Goal: Find specific page/section: Find specific page/section

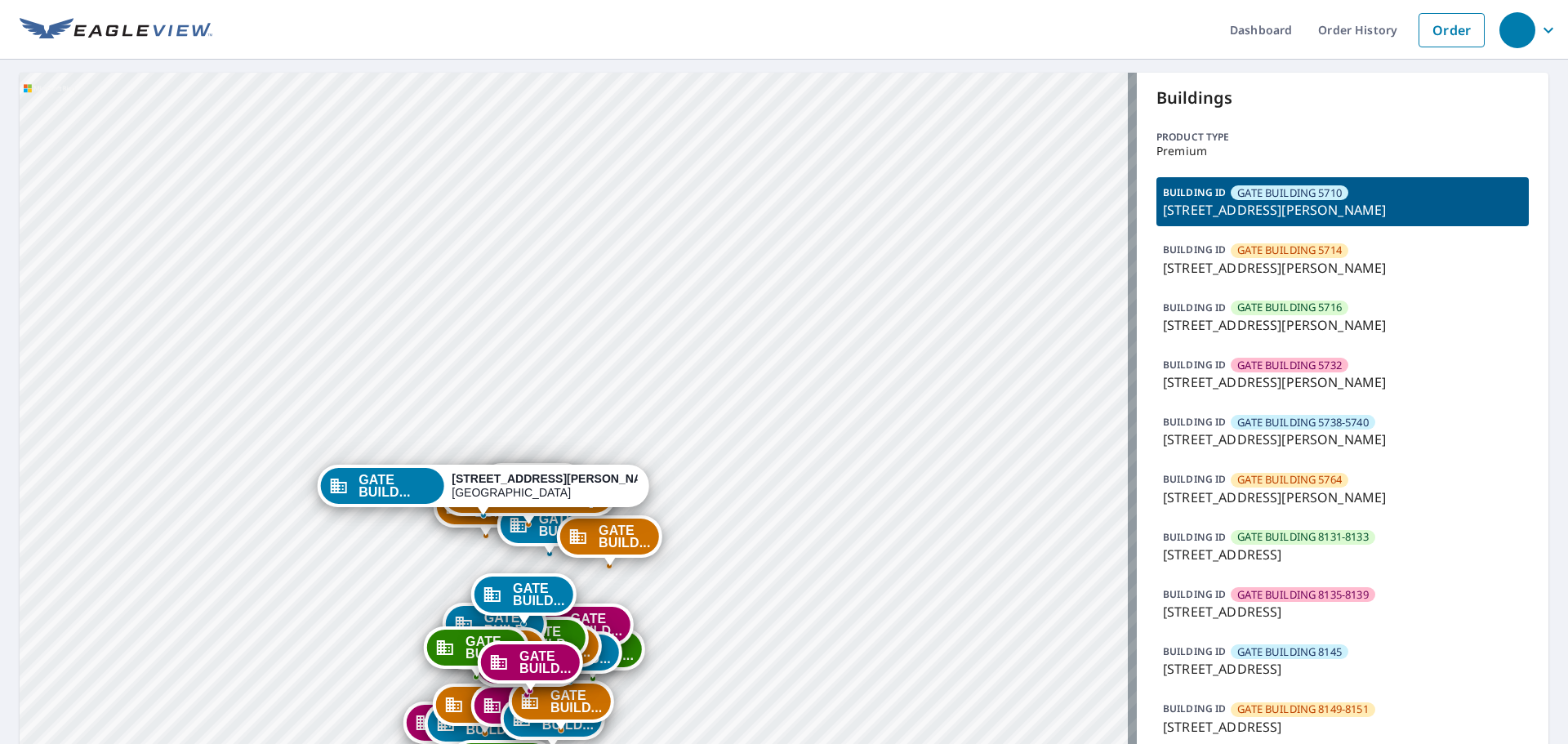
drag, startPoint x: 771, startPoint y: 311, endPoint x: 705, endPoint y: 184, distance: 143.1
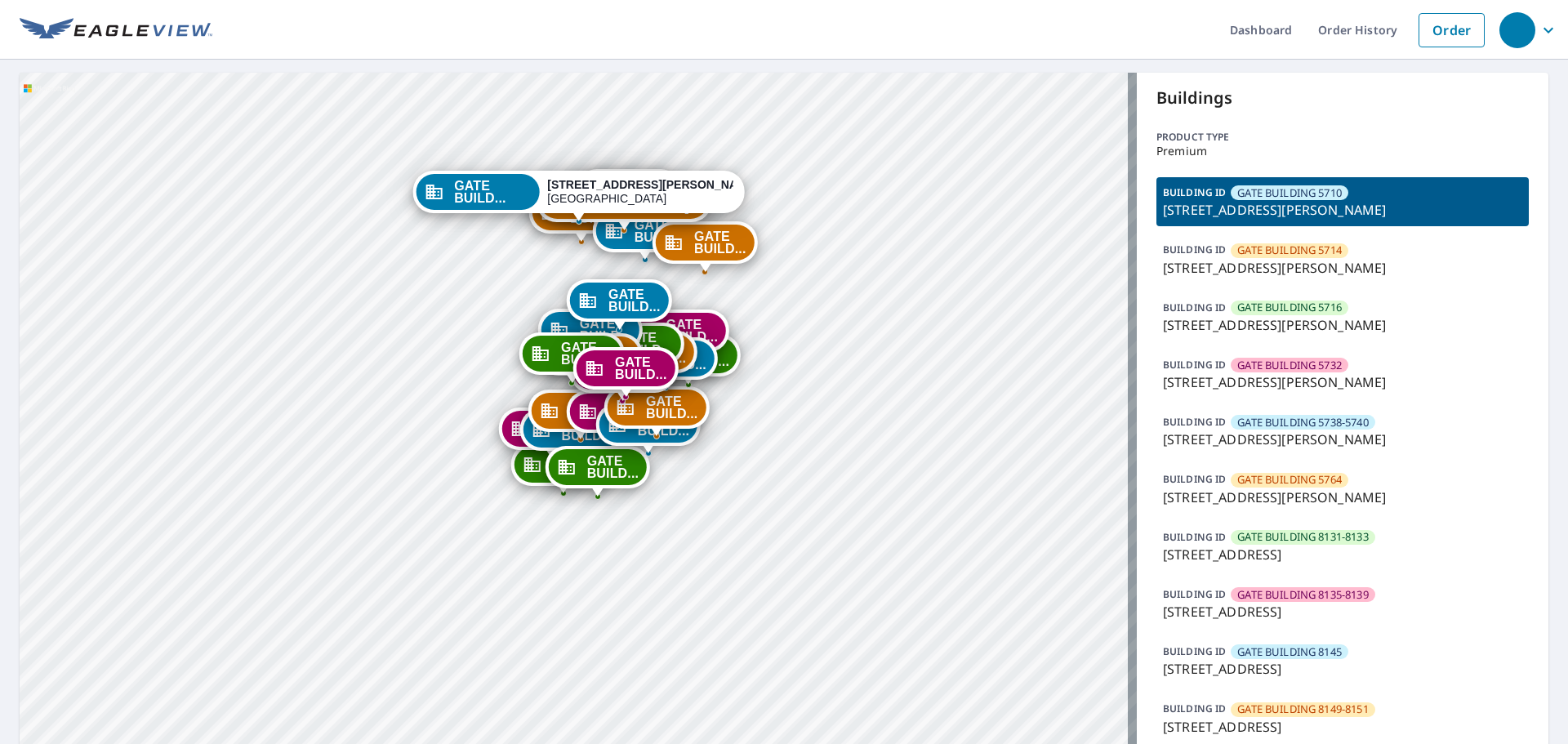
drag, startPoint x: 676, startPoint y: 515, endPoint x: 766, endPoint y: 219, distance: 309.4
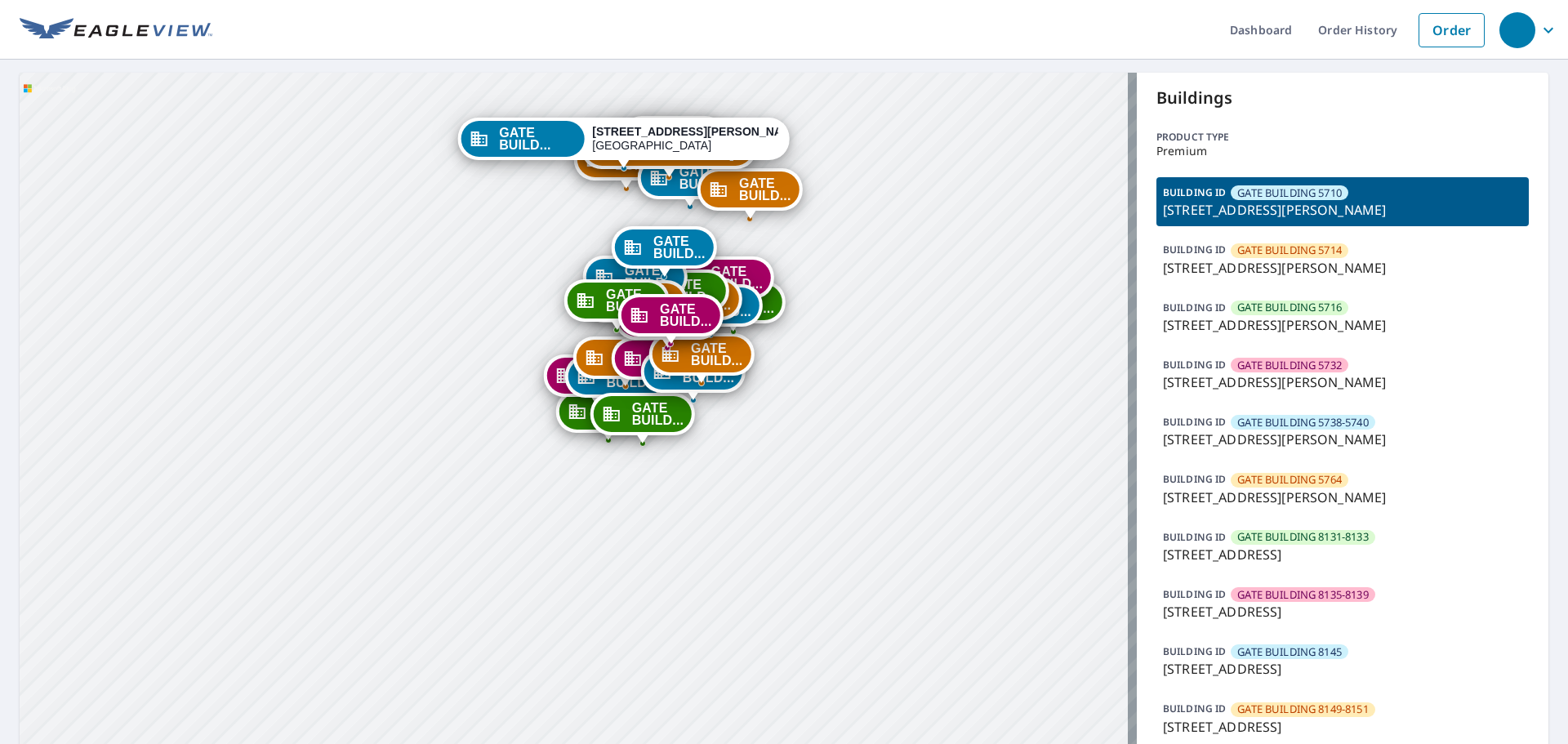
drag, startPoint x: 811, startPoint y: 480, endPoint x: 876, endPoint y: 397, distance: 105.4
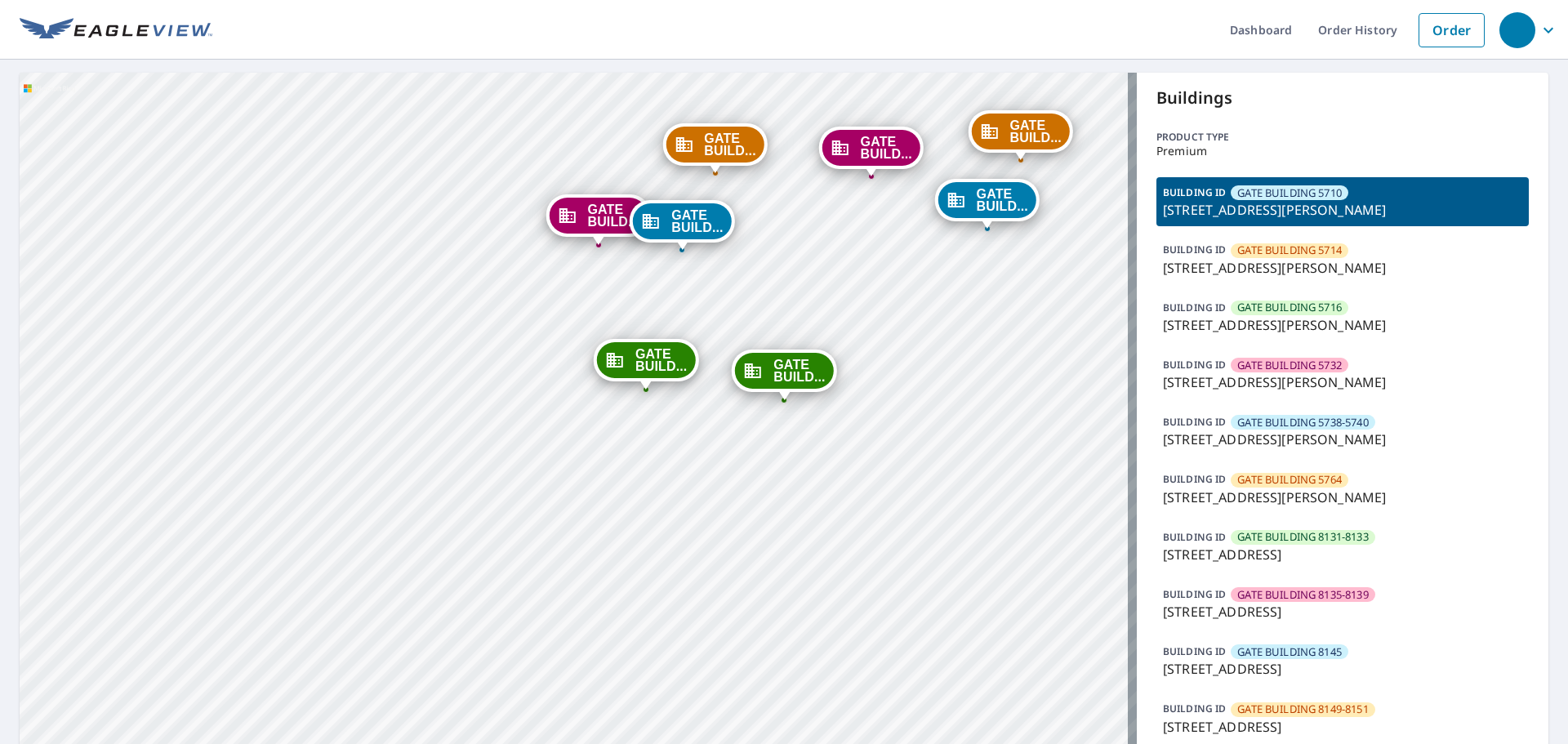
click at [647, 370] on span "GATE BUILD..." at bounding box center [660, 360] width 52 height 25
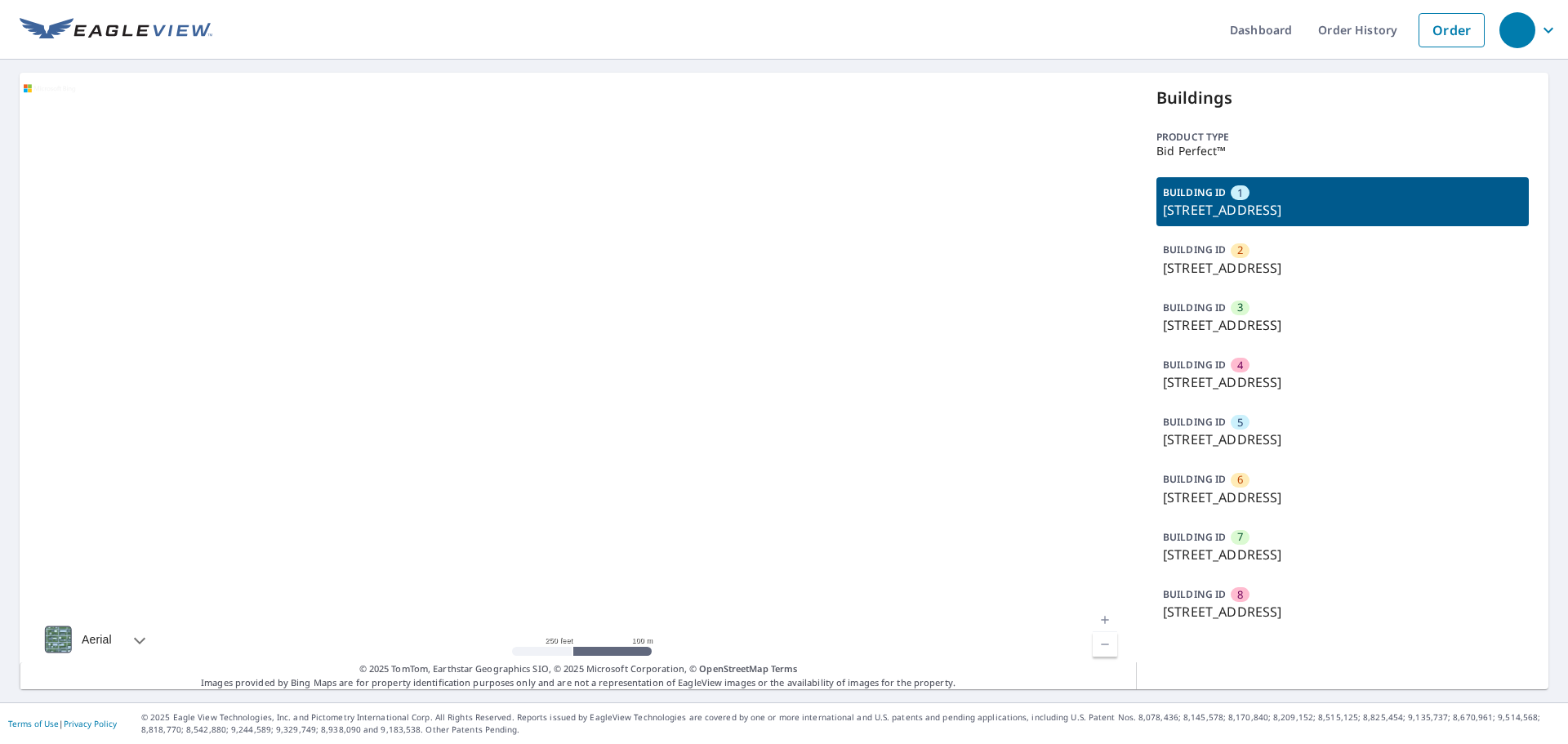
click at [1275, 489] on p "[STREET_ADDRESS]" at bounding box center [1342, 497] width 359 height 20
